Goal: Browse casually: Explore the website without a specific task or goal

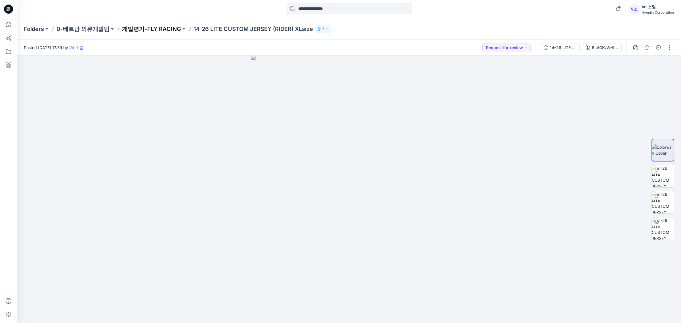
click at [174, 30] on p "개발평가-FLY RACING" at bounding box center [151, 29] width 59 height 8
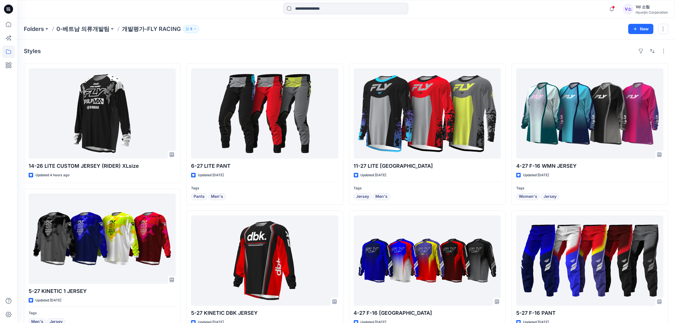
click at [14, 12] on div at bounding box center [8, 9] width 18 height 18
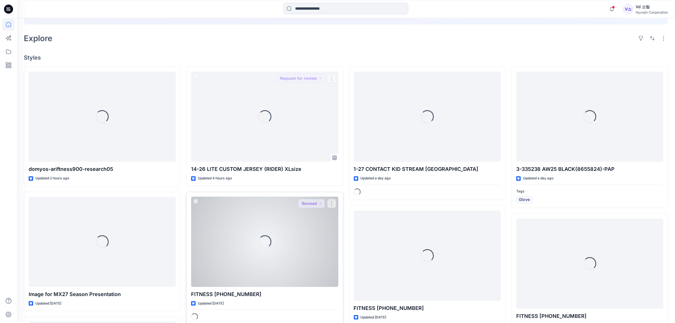
scroll to position [142, 0]
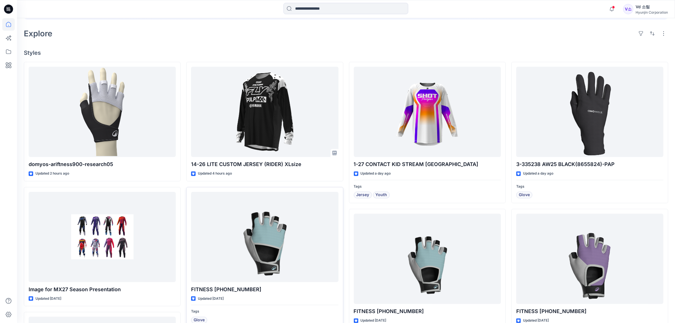
click at [443, 50] on h4 "Styles" at bounding box center [346, 52] width 645 height 7
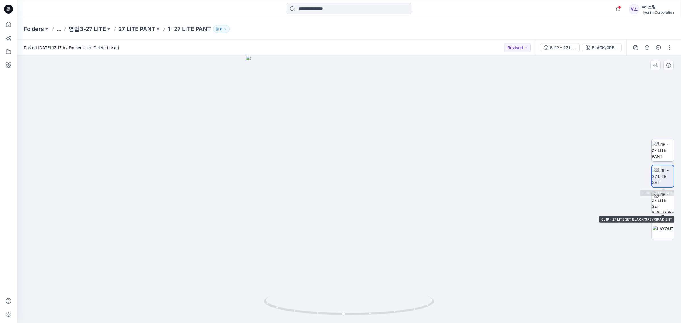
click at [660, 155] on img at bounding box center [662, 150] width 22 height 18
drag, startPoint x: 390, startPoint y: 295, endPoint x: 348, endPoint y: 296, distance: 42.0
click at [348, 296] on div at bounding box center [349, 189] width 664 height 267
drag, startPoint x: 390, startPoint y: 290, endPoint x: 417, endPoint y: 295, distance: 27.8
click at [417, 295] on div at bounding box center [349, 189] width 664 height 267
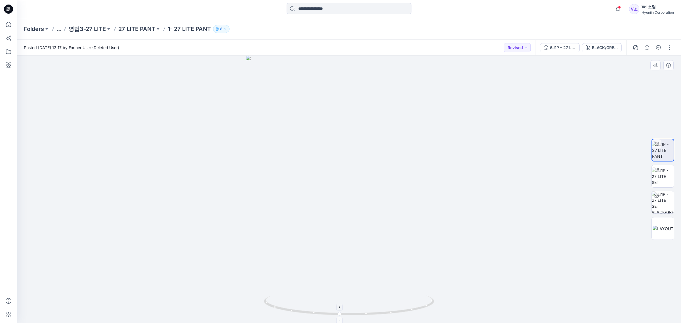
drag, startPoint x: 408, startPoint y: 296, endPoint x: 419, endPoint y: 301, distance: 11.4
click at [419, 301] on icon at bounding box center [350, 305] width 172 height 21
click at [664, 198] on img at bounding box center [662, 202] width 22 height 22
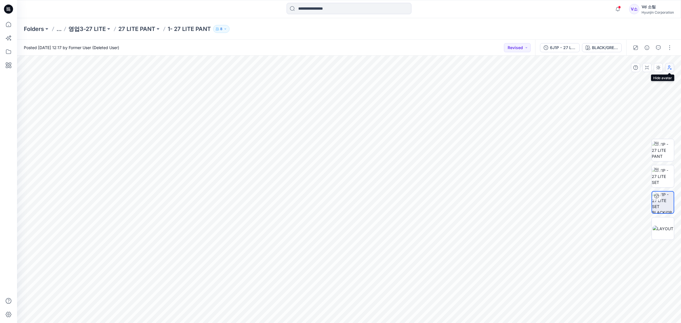
click at [672, 67] on button "button" at bounding box center [669, 67] width 9 height 9
click at [661, 155] on img at bounding box center [662, 150] width 22 height 18
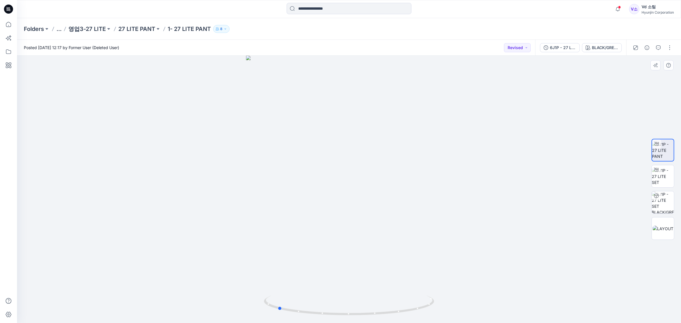
drag, startPoint x: 371, startPoint y: 258, endPoint x: 313, endPoint y: 256, distance: 58.2
click at [313, 256] on div at bounding box center [349, 189] width 664 height 267
drag, startPoint x: 377, startPoint y: 274, endPoint x: 437, endPoint y: 278, distance: 60.5
click at [437, 278] on div at bounding box center [349, 189] width 664 height 267
click at [452, 99] on div at bounding box center [349, 189] width 664 height 267
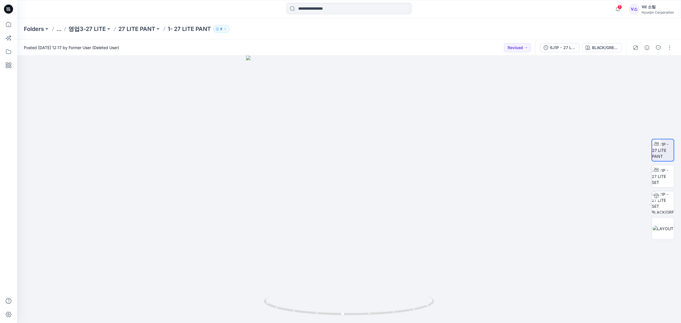
click at [16, 9] on div at bounding box center [8, 9] width 18 height 18
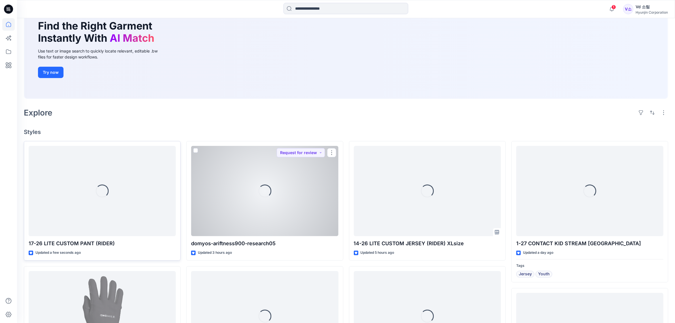
scroll to position [71, 0]
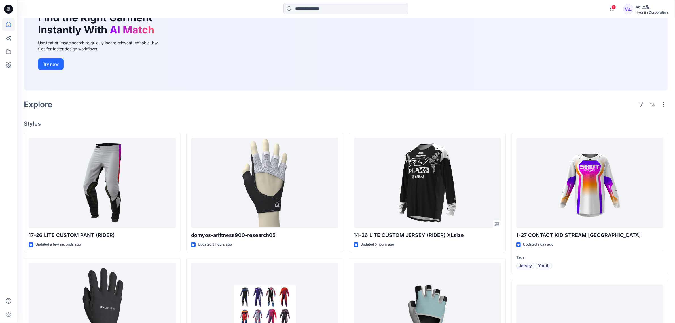
click at [352, 108] on div "Explore" at bounding box center [346, 105] width 645 height 14
